Goal: Information Seeking & Learning: Learn about a topic

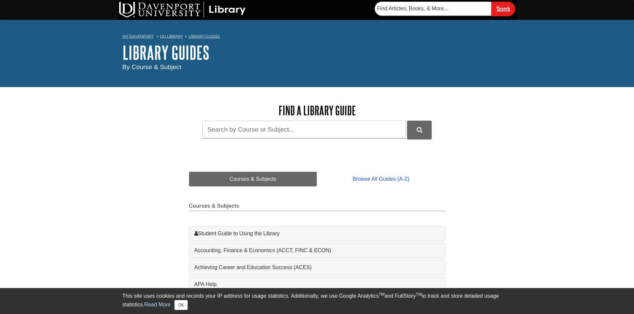
click at [243, 118] on div "Find a Library Guide Guide Search Terms" at bounding box center [317, 121] width 256 height 35
click at [244, 124] on input "Guide Search Terms" at bounding box center [303, 130] width 203 height 18
type input "microsoft project"
click at [407, 121] on button "DU Library Guides Search" at bounding box center [419, 130] width 25 height 18
